Goal: Task Accomplishment & Management: Manage account settings

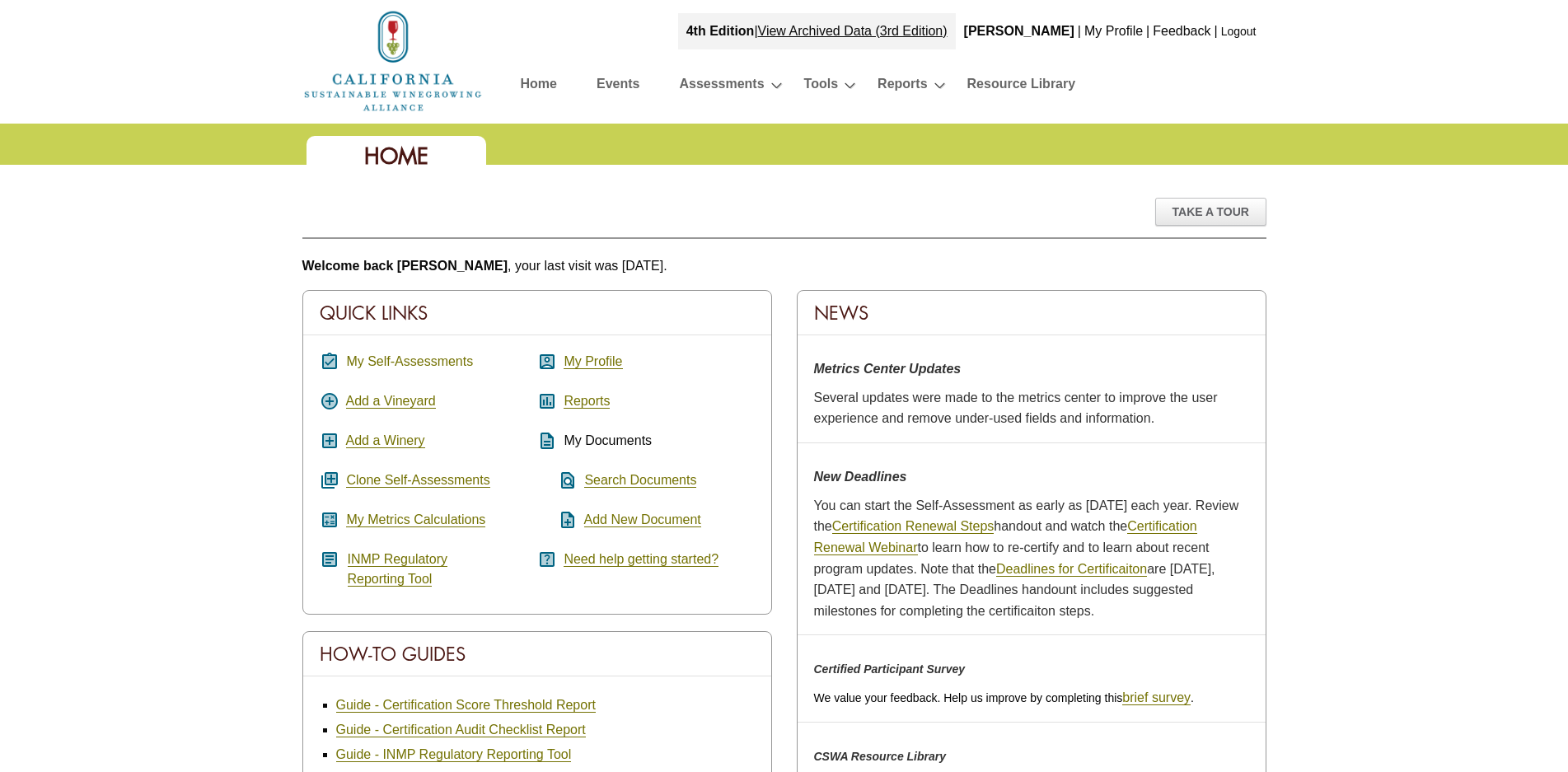
click at [379, 362] on link "My Self-Assessments" at bounding box center [409, 362] width 127 height 15
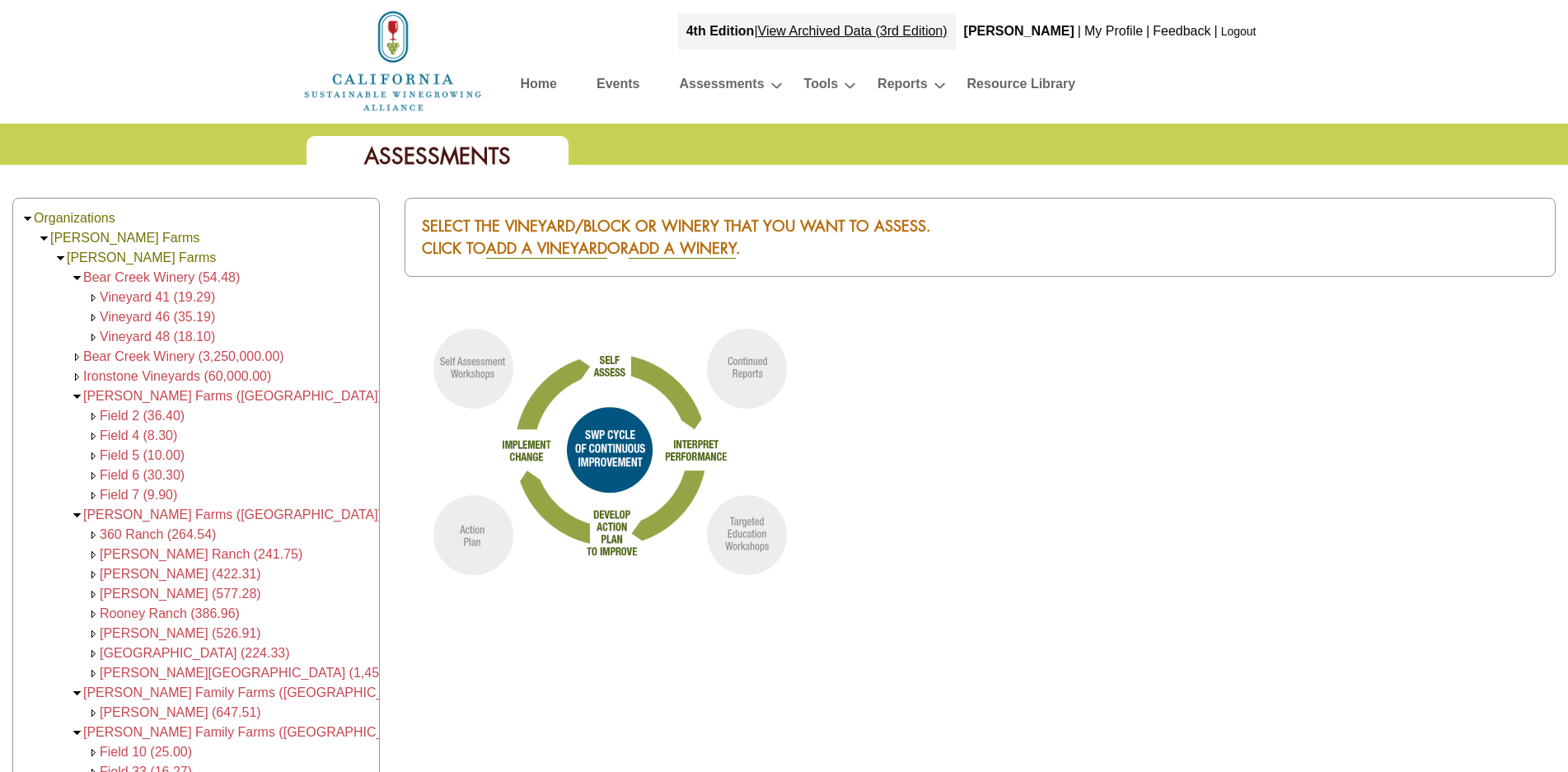
click at [539, 81] on link "Home" at bounding box center [539, 86] width 36 height 29
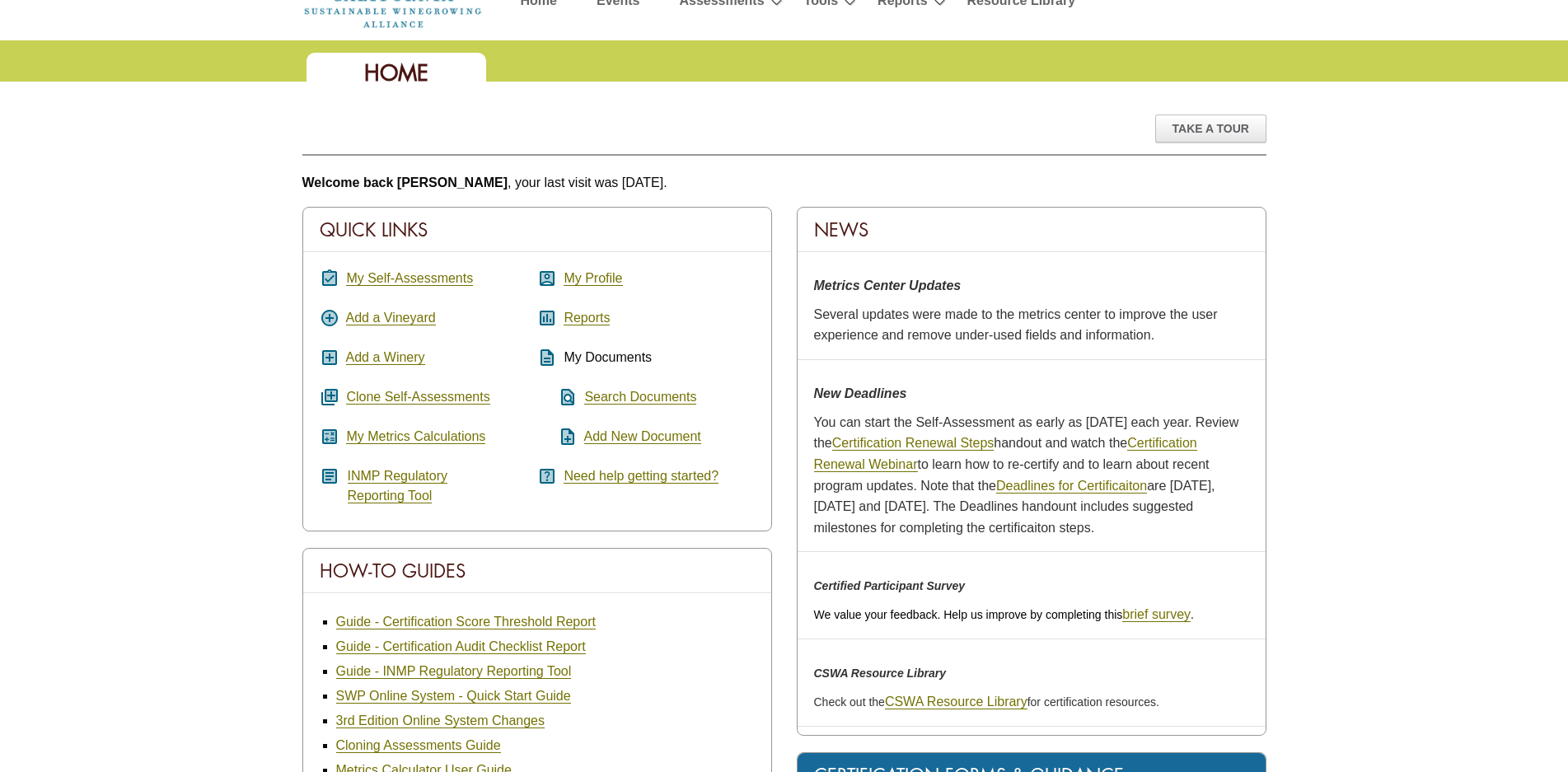
scroll to position [82, 0]
click at [399, 437] on link "My Metrics Calculations" at bounding box center [415, 438] width 139 height 15
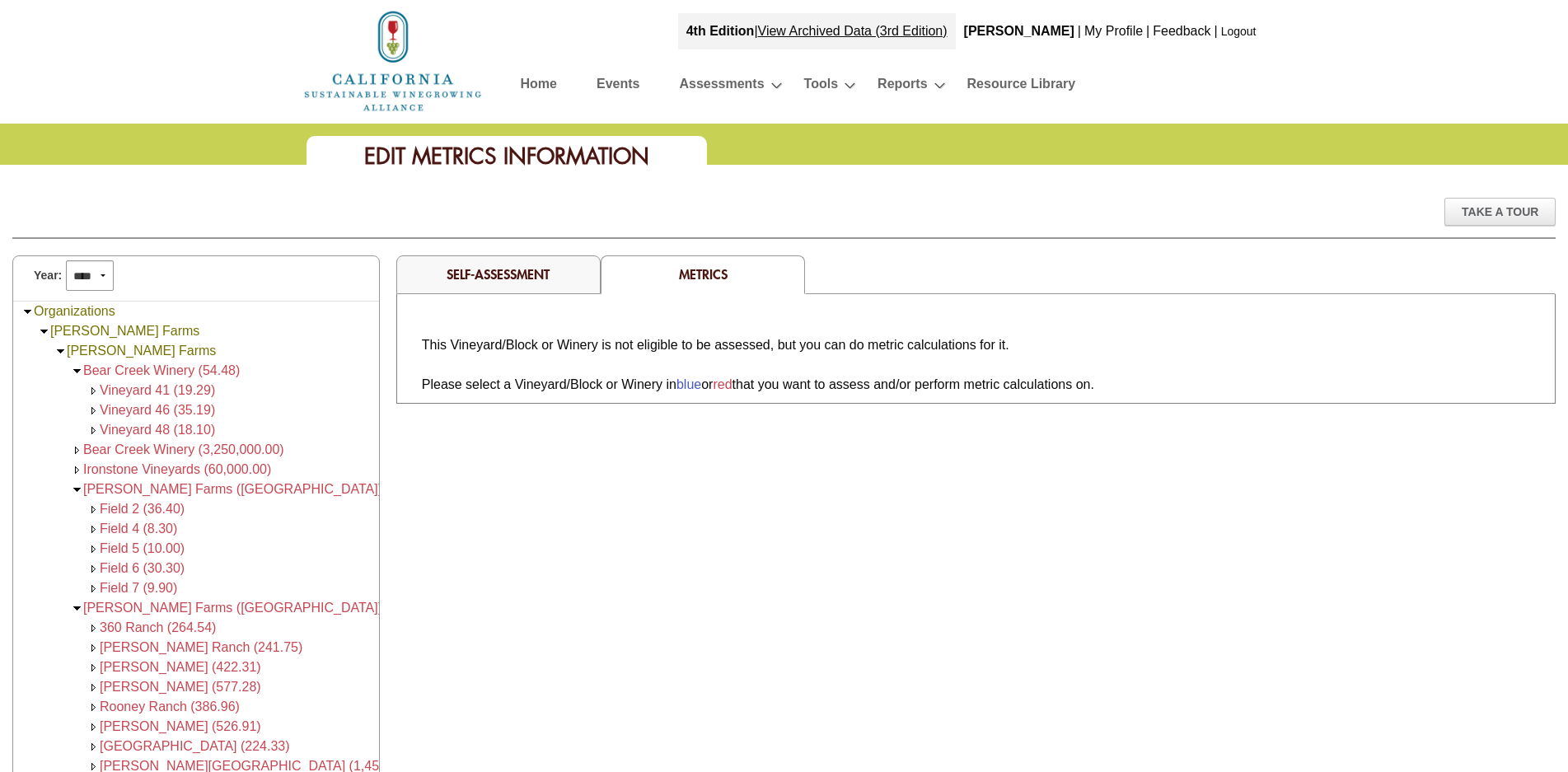
click at [138, 370] on span "Bear Creek Winery (54.48)" at bounding box center [161, 370] width 157 height 14
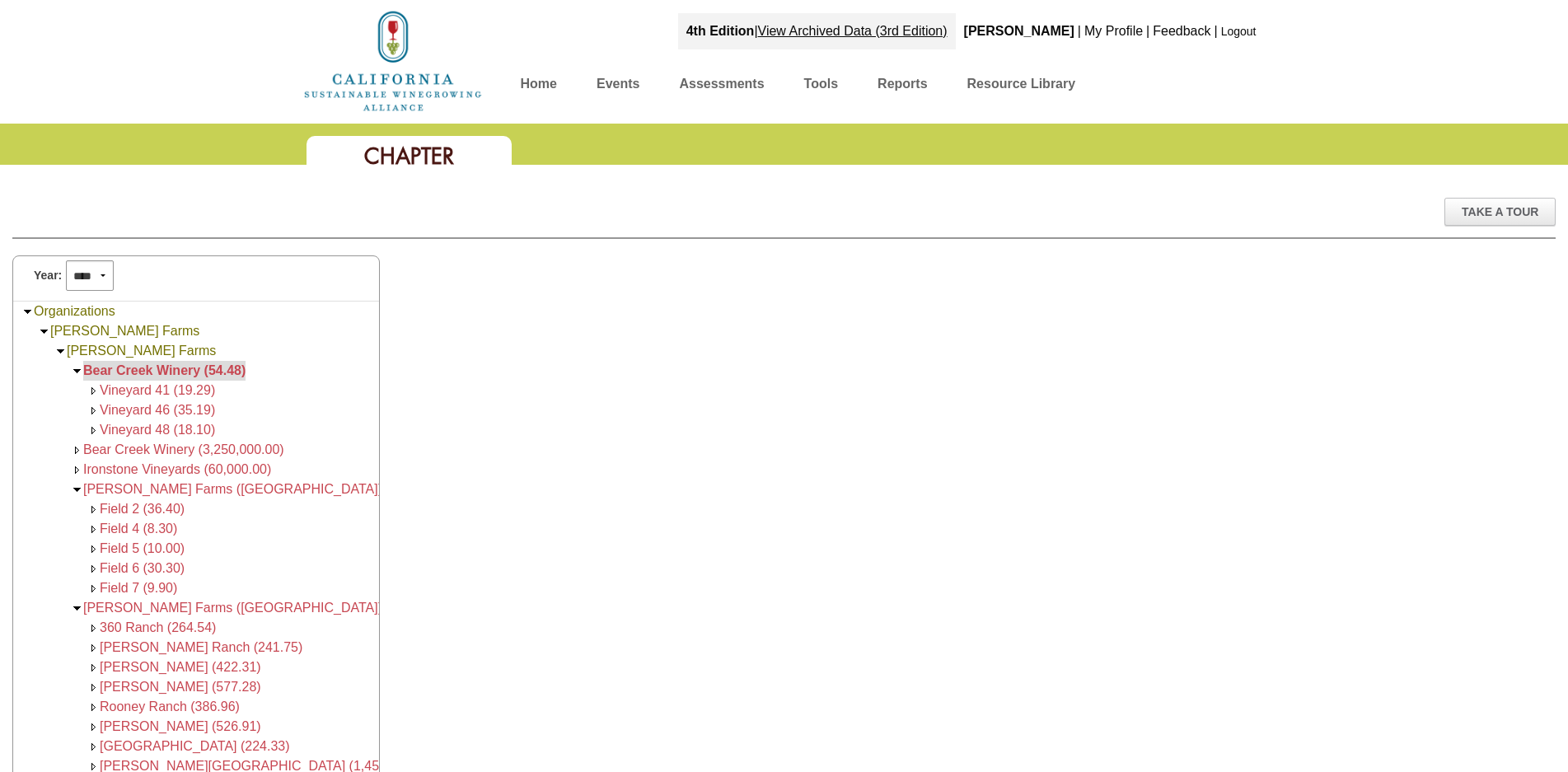
scroll to position [62, 0]
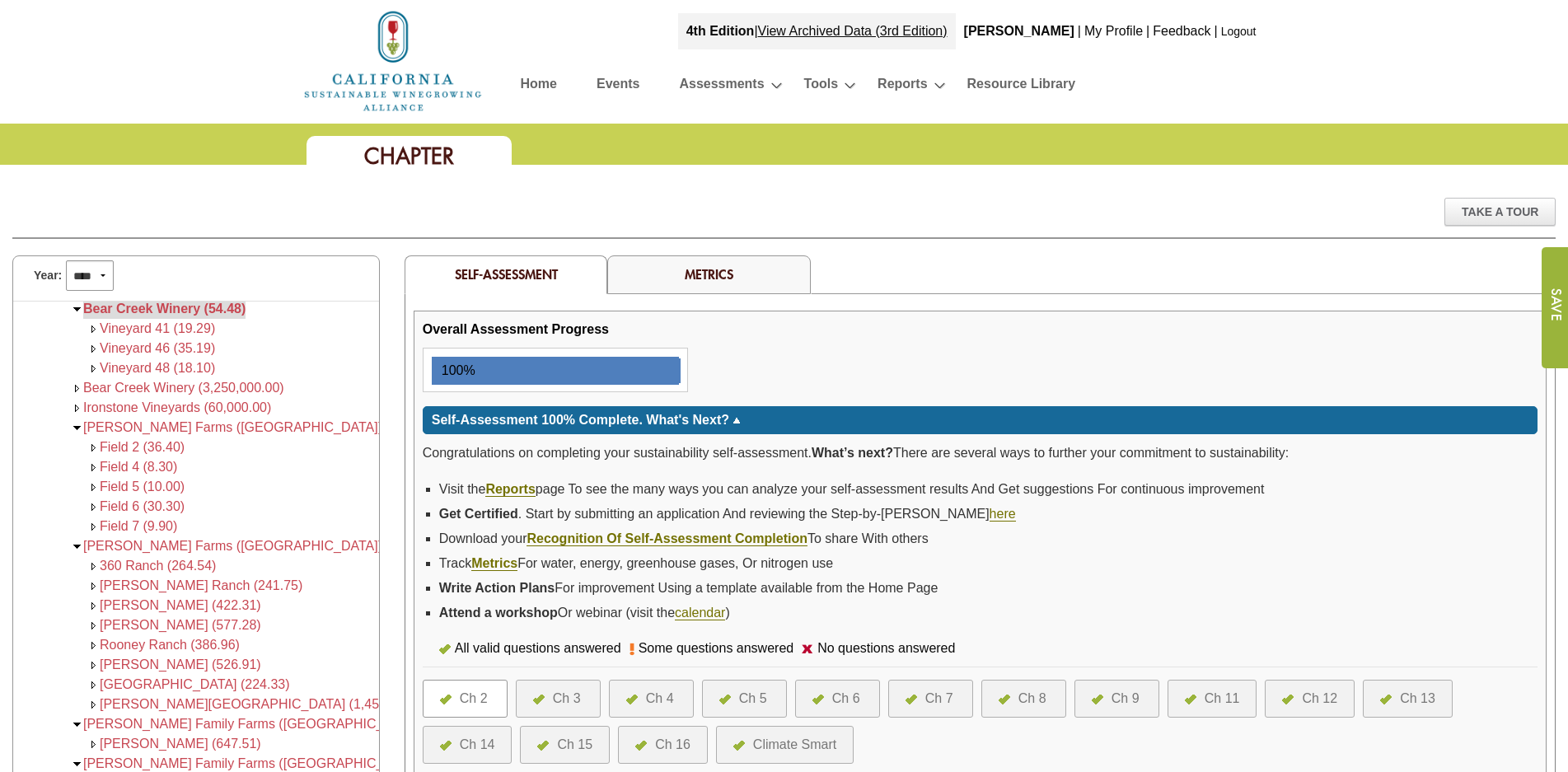
click at [695, 272] on link "Metrics" at bounding box center [709, 274] width 49 height 18
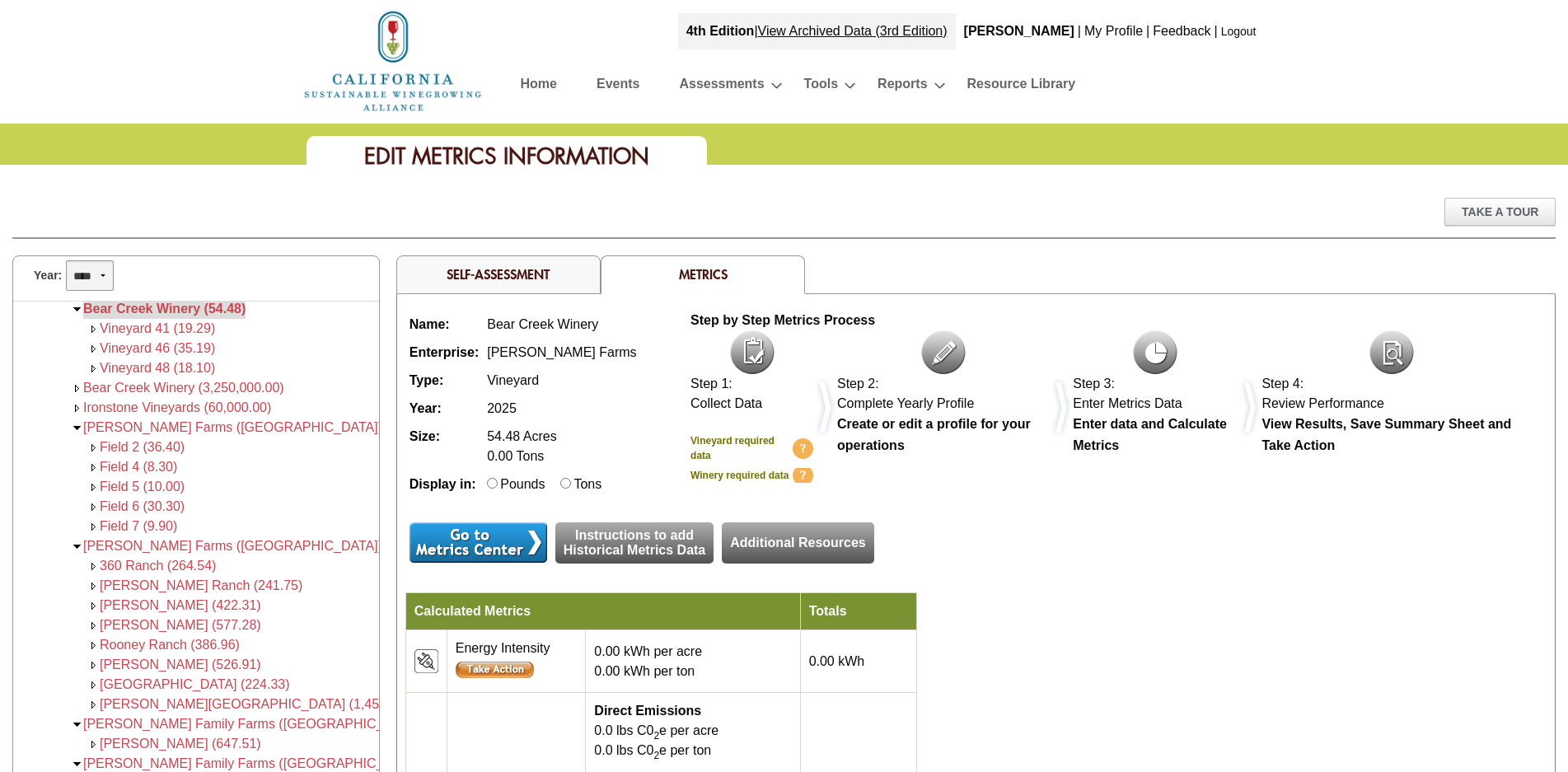
click at [103, 274] on select "**** **** **** **** **** **** **** **** **** **** **** **** **** **** **** ****…" at bounding box center [90, 275] width 48 height 30
select select "****"
click at [66, 260] on select "**** **** **** **** **** **** **** **** **** **** **** **** **** **** **** ****…" at bounding box center [90, 275] width 48 height 30
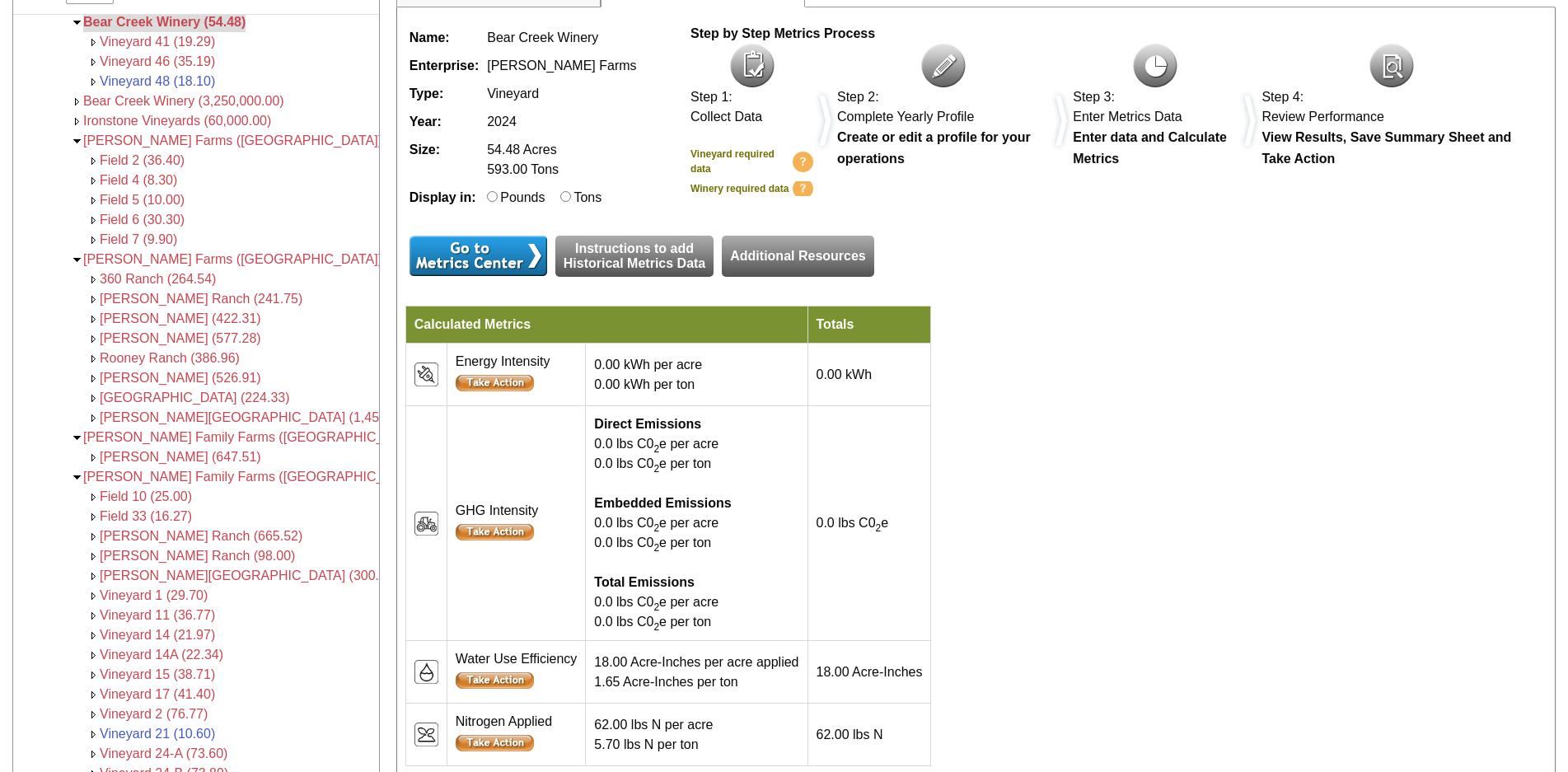
scroll to position [248, 0]
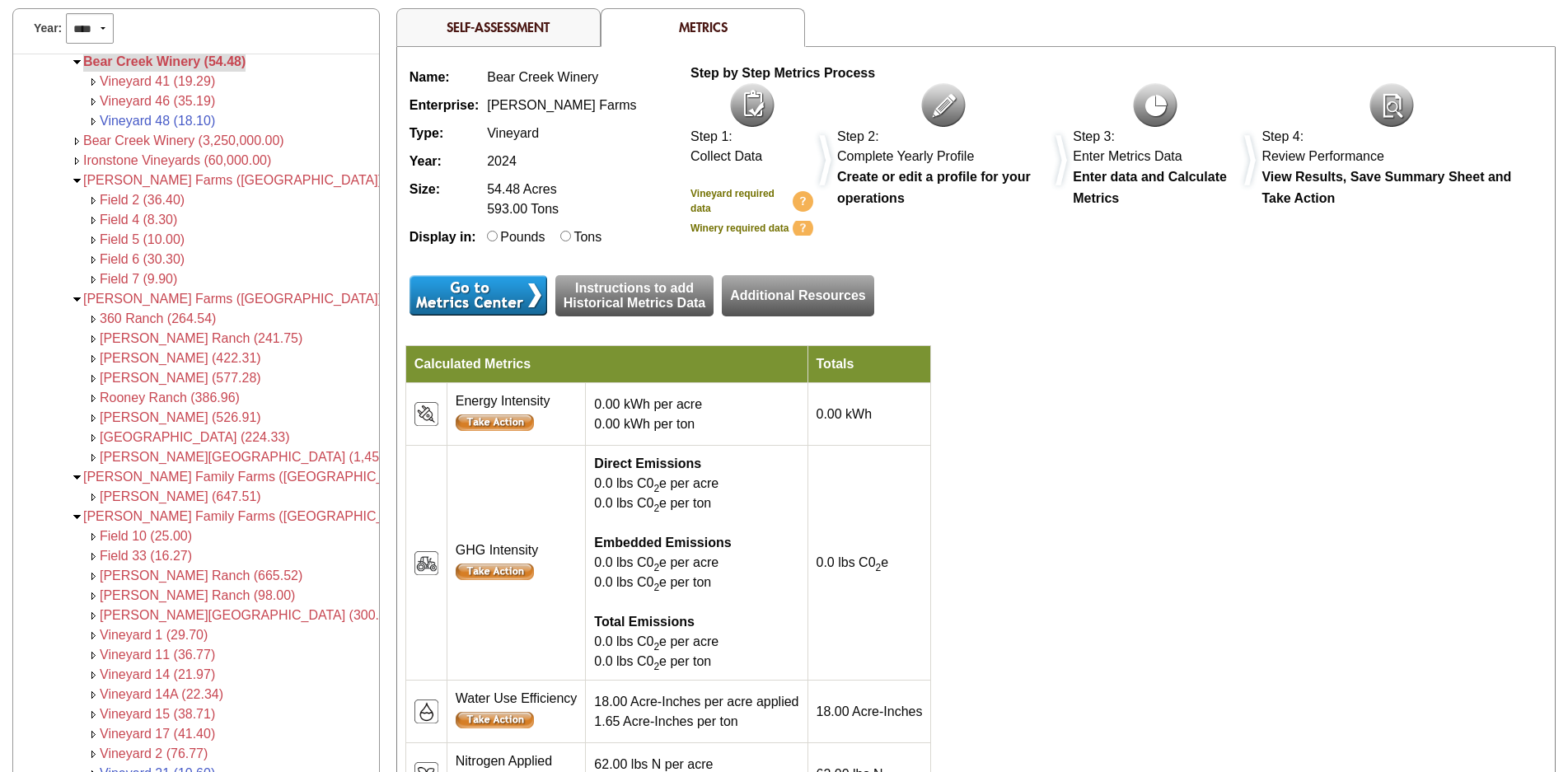
click at [149, 60] on span "Bear Creek Winery (54.48)" at bounding box center [164, 61] width 162 height 14
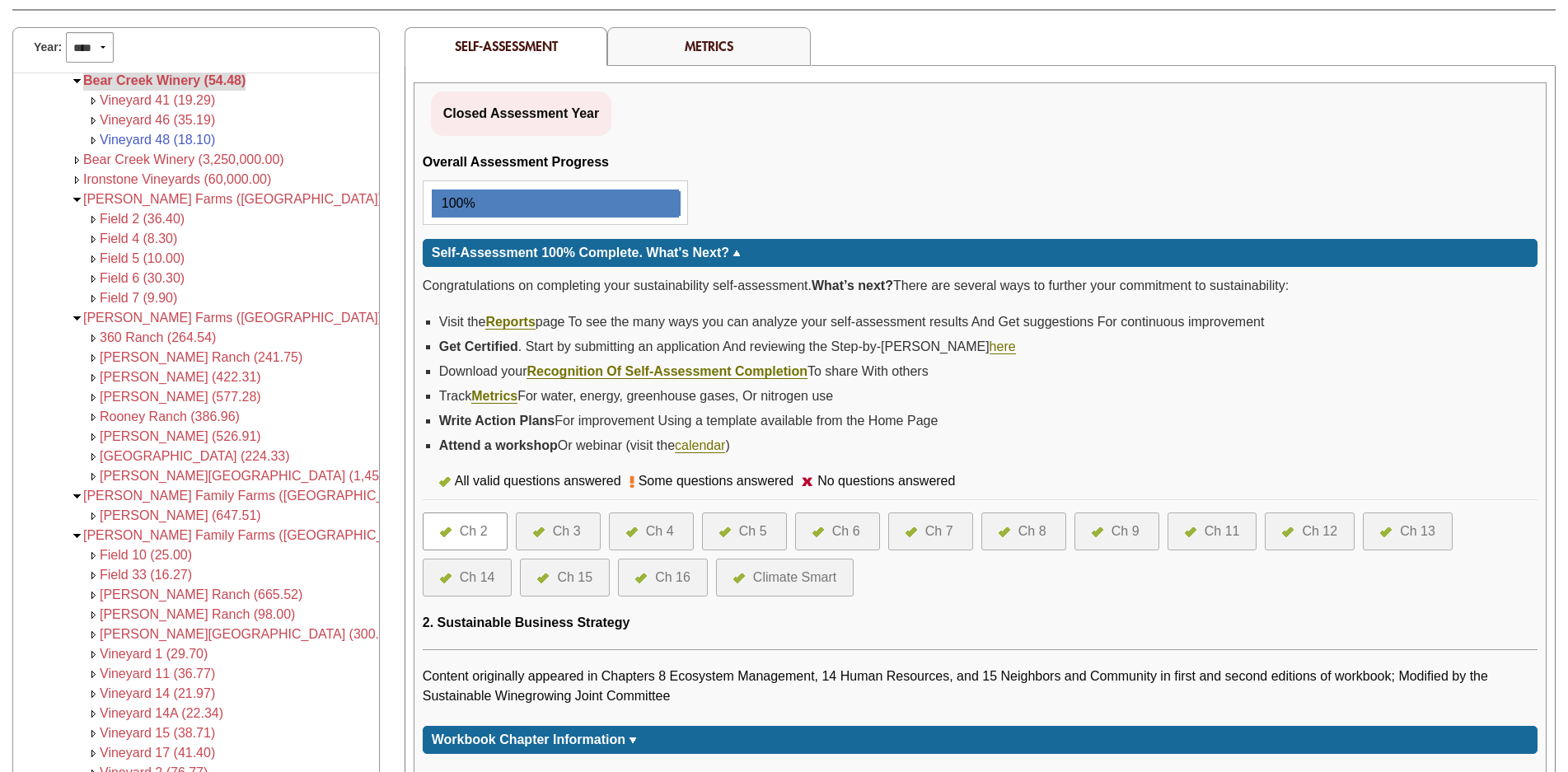
scroll to position [248, 0]
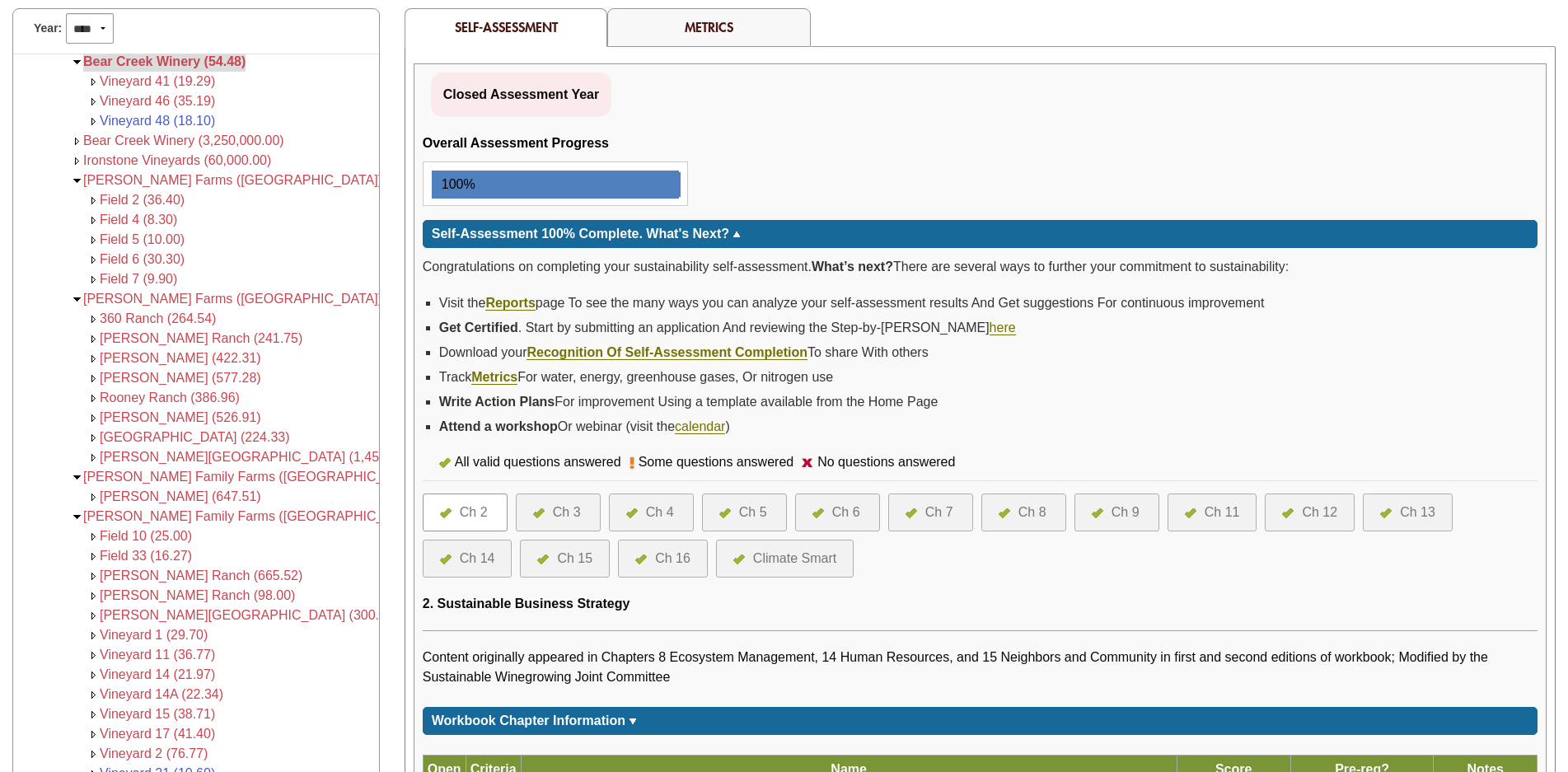
click at [699, 24] on link "Metrics" at bounding box center [709, 27] width 49 height 18
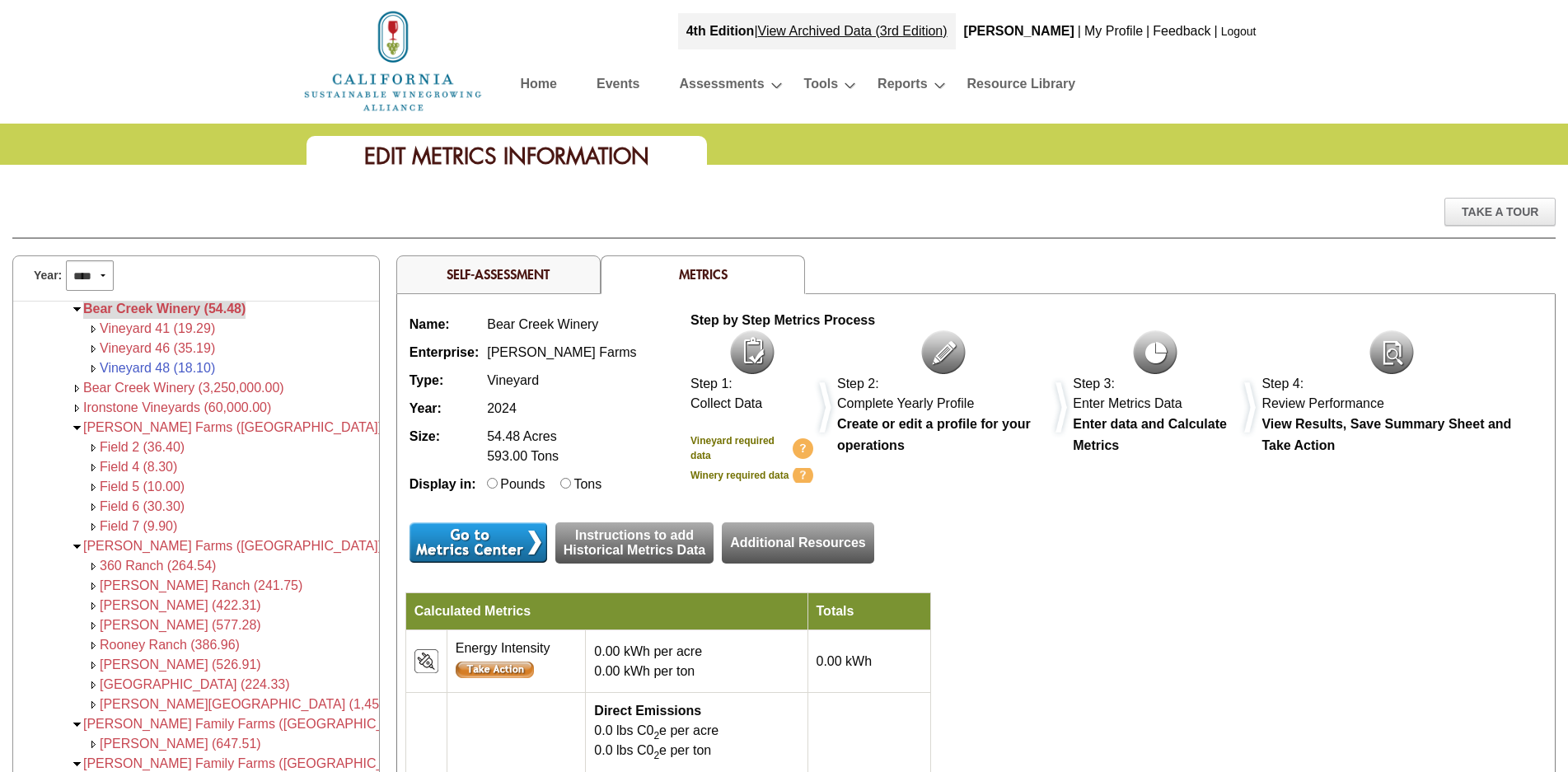
click at [164, 387] on span "Bear Creek Winery (3,250,000.00)" at bounding box center [184, 388] width 201 height 14
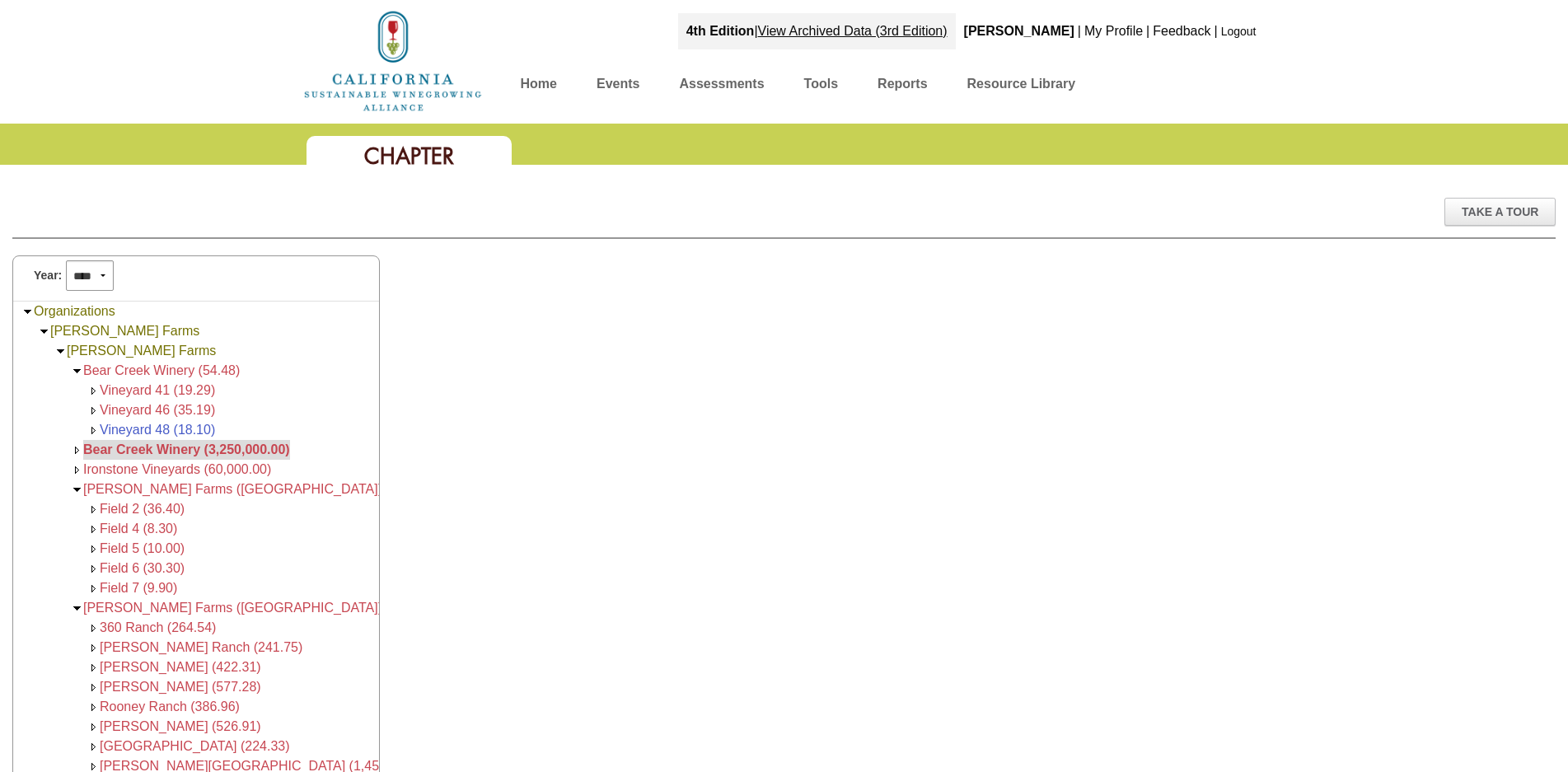
scroll to position [141, 0]
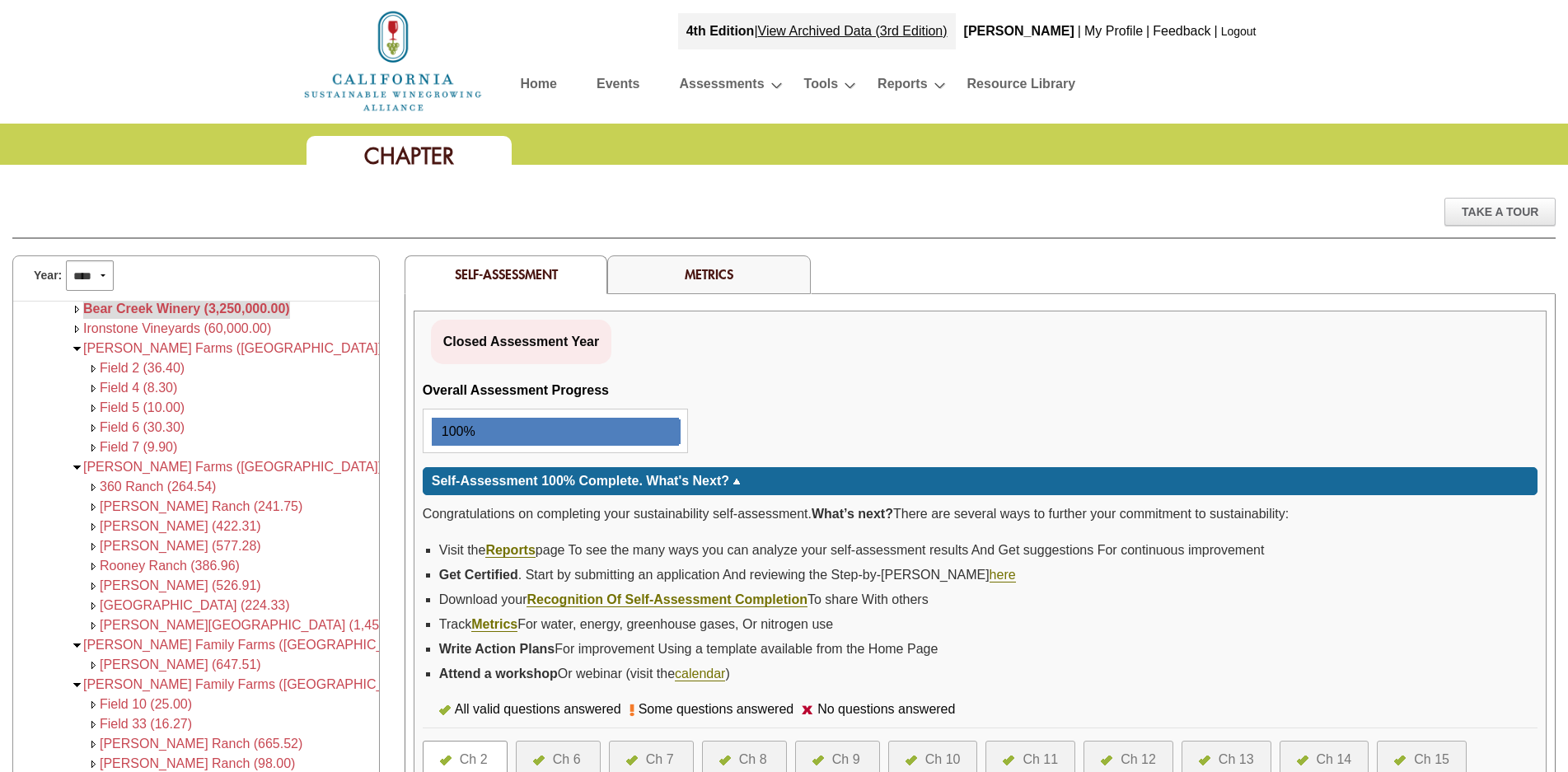
click at [708, 269] on link "Metrics" at bounding box center [709, 274] width 49 height 18
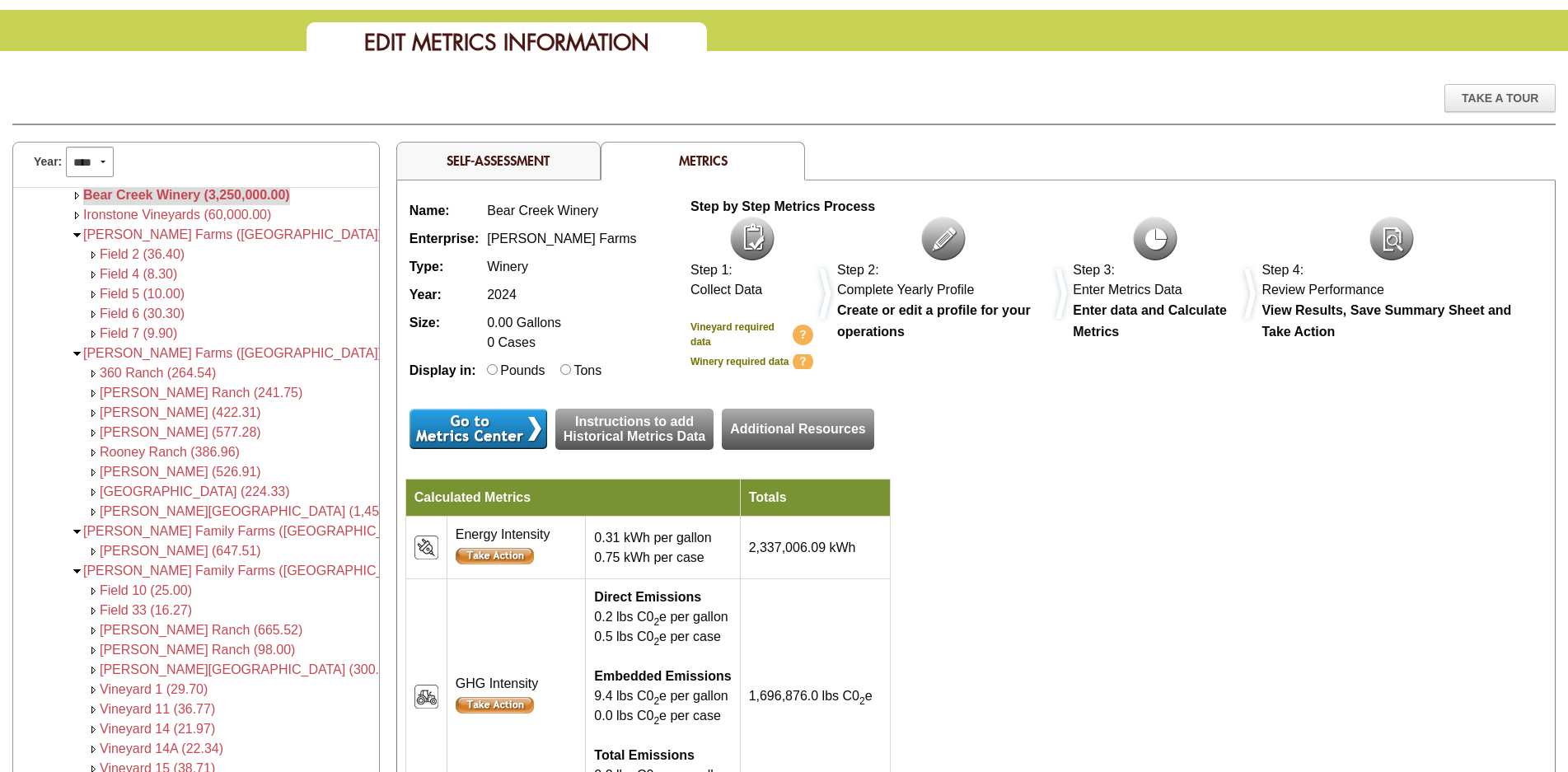
scroll to position [82, 0]
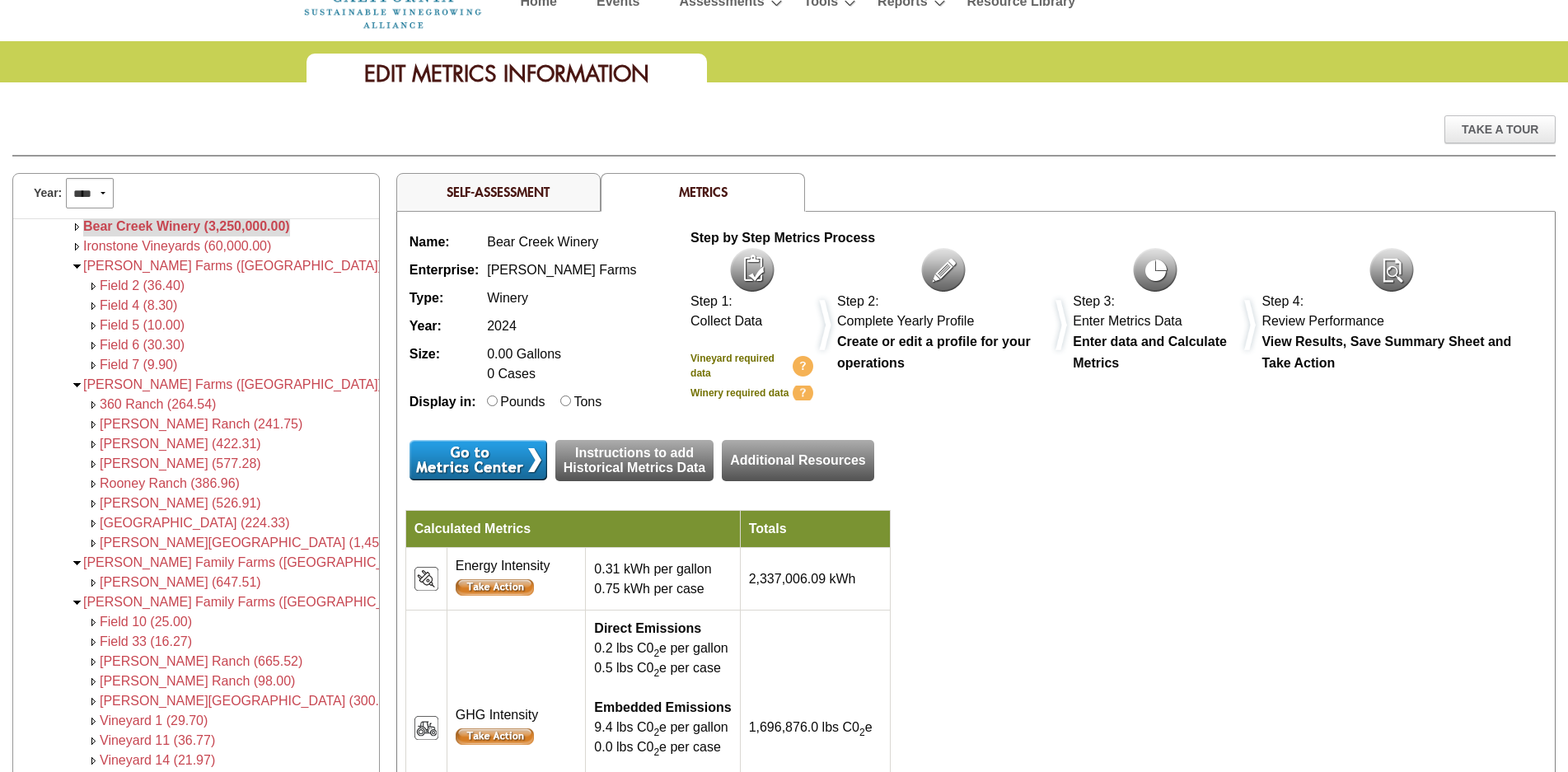
click at [525, 196] on link "Self-Assessment" at bounding box center [497, 191] width 103 height 18
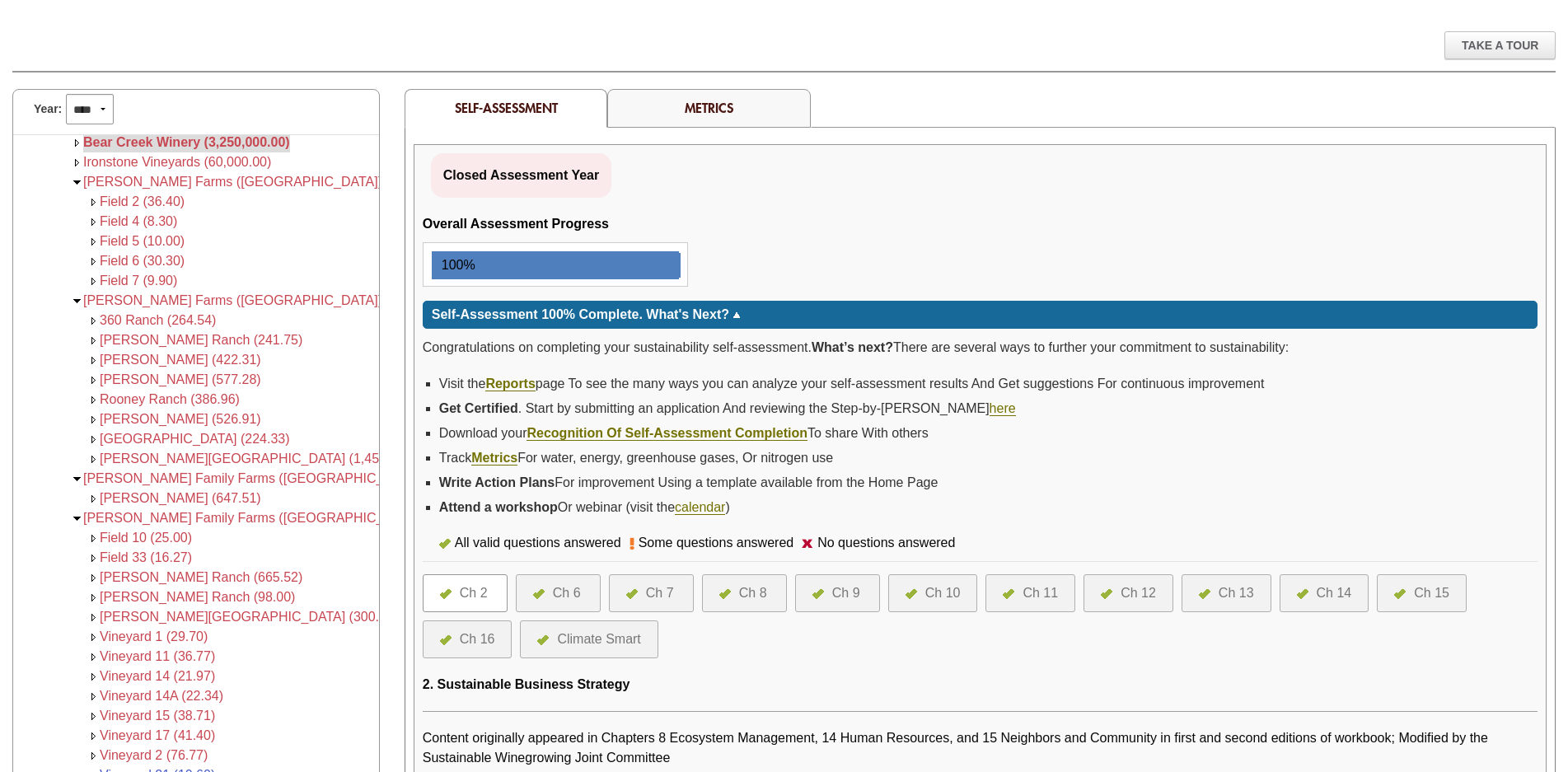
scroll to position [164, 0]
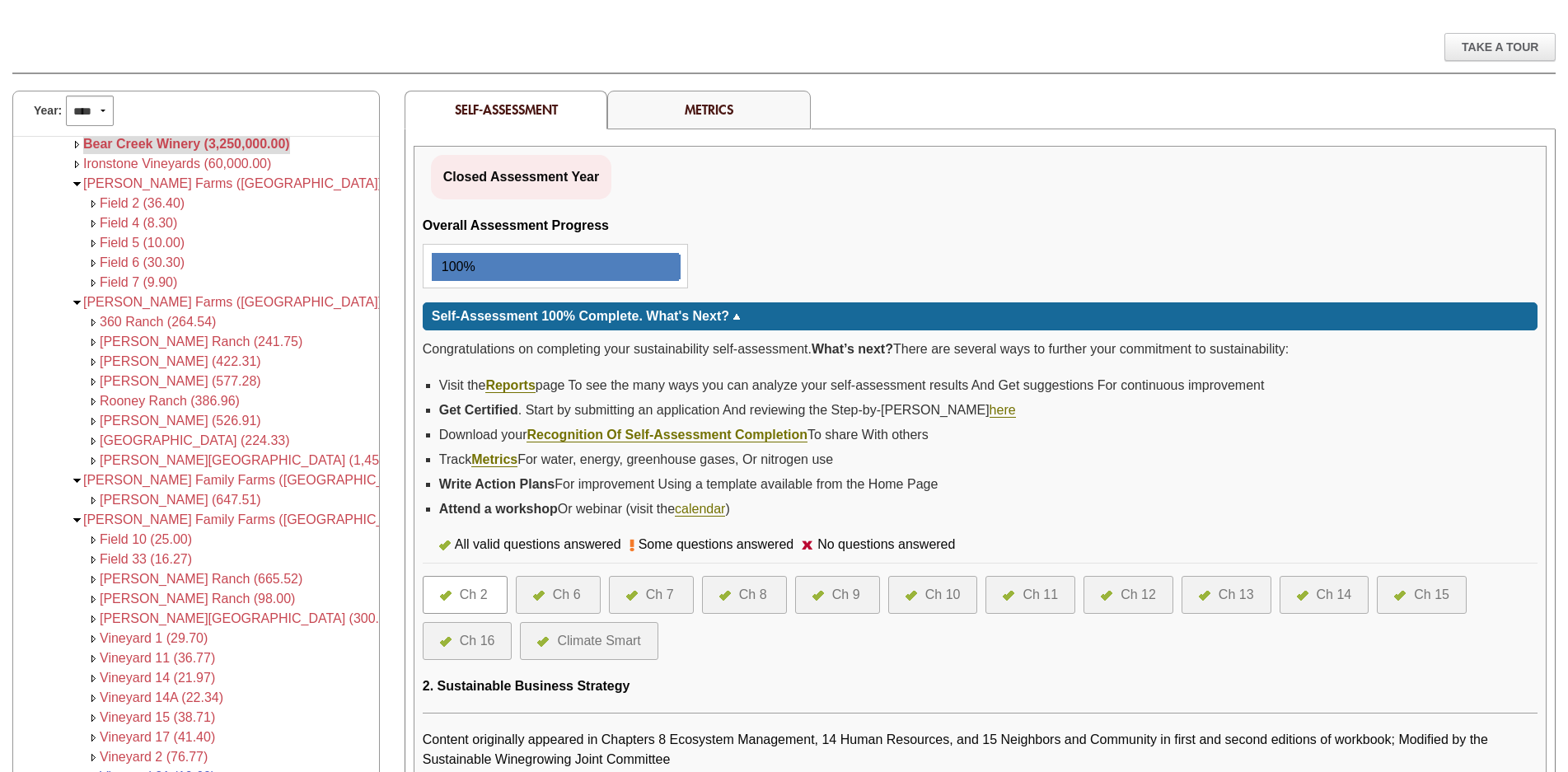
click at [706, 111] on link "Metrics" at bounding box center [709, 109] width 49 height 18
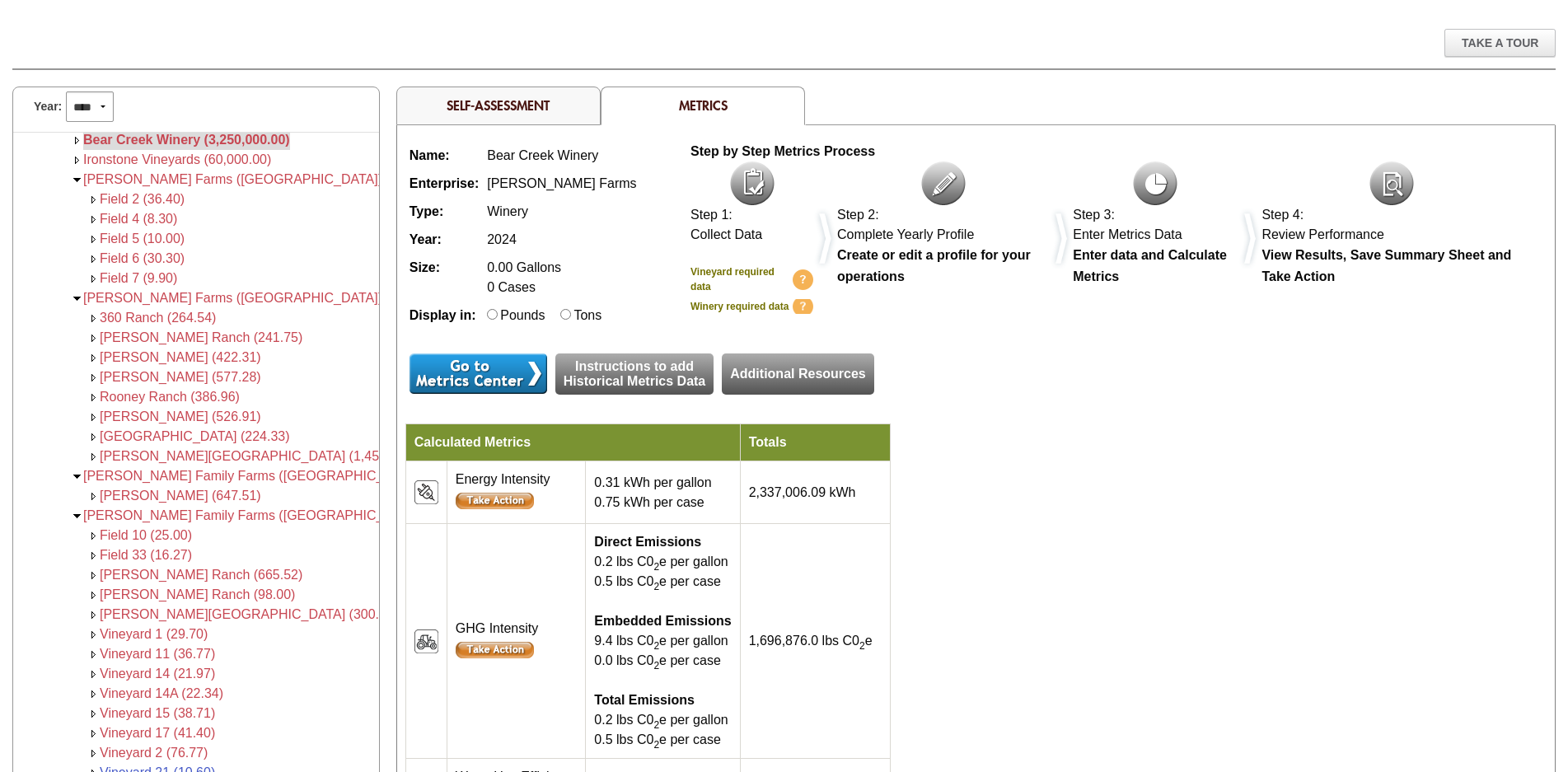
scroll to position [210, 0]
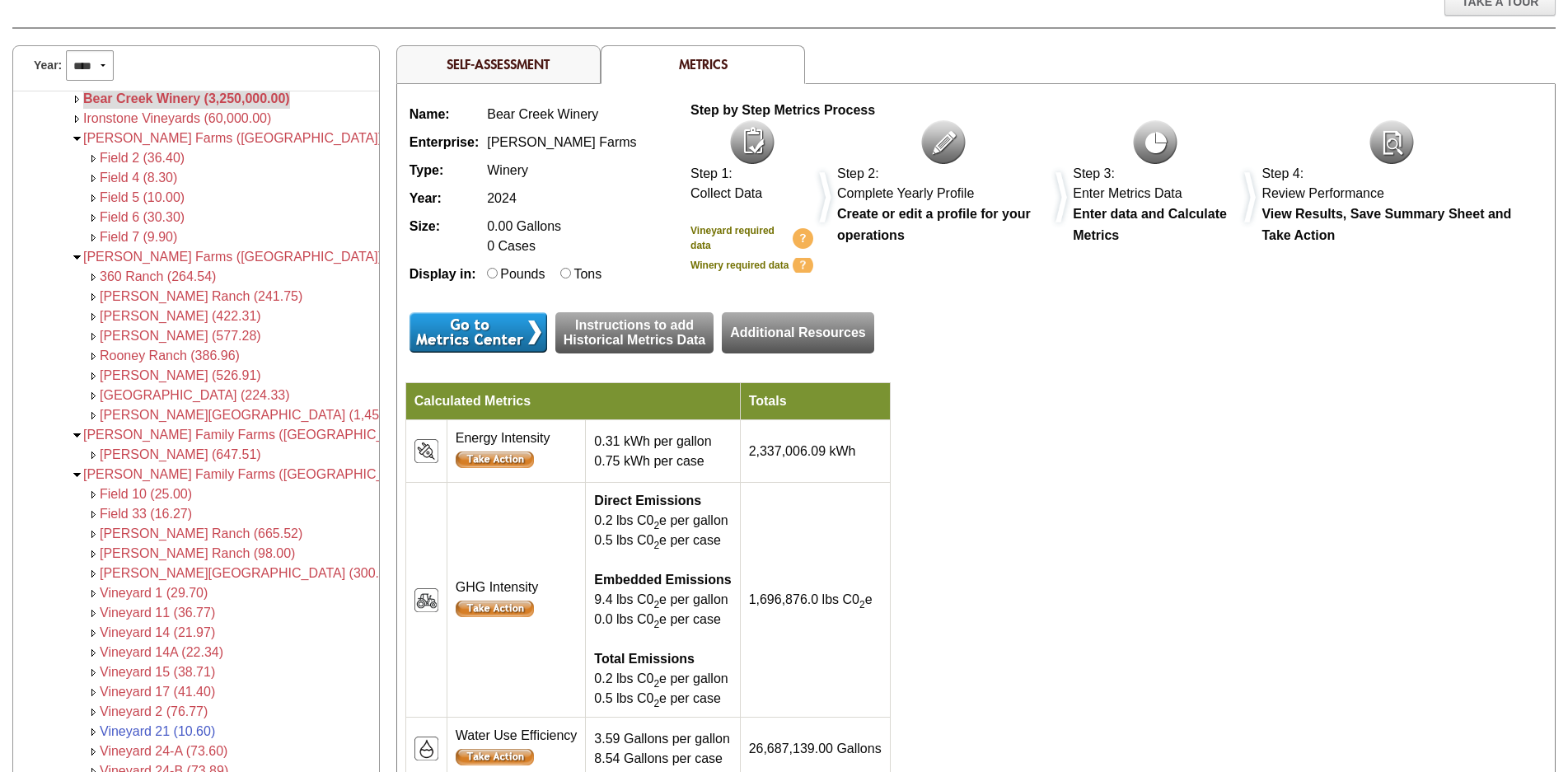
click at [630, 336] on link "Instructions to add Historical Metrics Data" at bounding box center [635, 332] width 159 height 41
click at [460, 327] on input "image" at bounding box center [478, 332] width 138 height 40
